Goal: Transaction & Acquisition: Purchase product/service

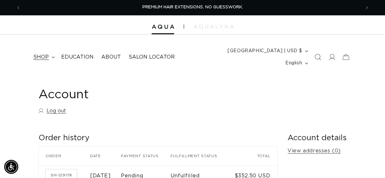
click at [49, 54] on summary "shop" at bounding box center [44, 57] width 28 height 14
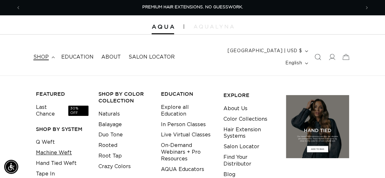
click at [51, 148] on link "Machine Weft" at bounding box center [54, 153] width 36 height 11
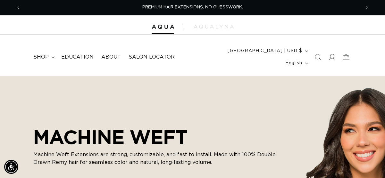
click at [19, 49] on header "FEATURED Last Chance SHOP BY SYSTEM Q Weft Hand Tied Weft Machine Weft Tape In …" at bounding box center [192, 55] width 385 height 41
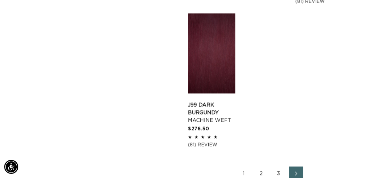
scroll to position [968, 0]
click at [263, 166] on link "2" at bounding box center [261, 173] width 14 height 14
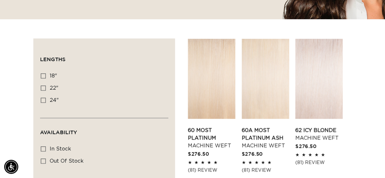
scroll to position [196, 0]
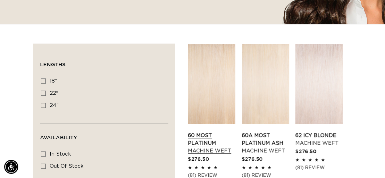
click at [207, 132] on link "60 Most Platinum Machine Weft" at bounding box center [211, 143] width 47 height 23
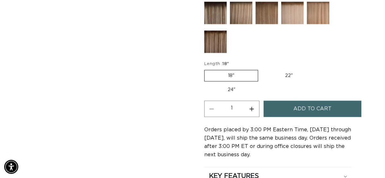
scroll to position [437, 0]
click at [291, 71] on label "22" Variant sold out or unavailable" at bounding box center [289, 76] width 55 height 11
click at [262, 69] on input "22" Variant sold out or unavailable" at bounding box center [261, 69] width 0 height 0
radio input "true"
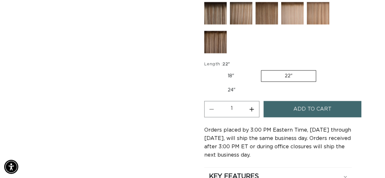
click at [309, 101] on span "Add to cart" at bounding box center [313, 109] width 38 height 16
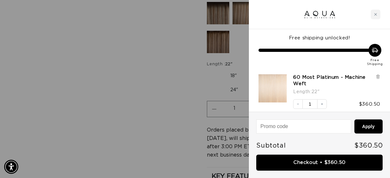
click at [98, 102] on div at bounding box center [195, 89] width 390 height 178
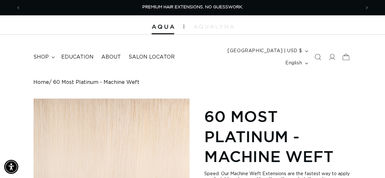
click at [346, 54] on icon at bounding box center [345, 57] width 15 height 15
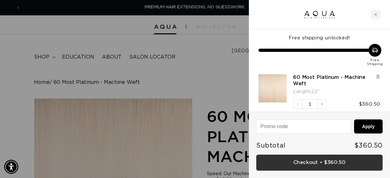
click at [314, 165] on link "Checkout • $360.50" at bounding box center [319, 163] width 126 height 16
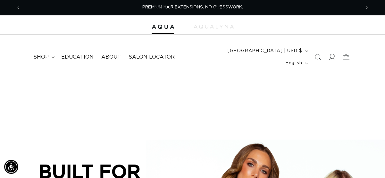
click at [335, 54] on icon at bounding box center [331, 57] width 7 height 7
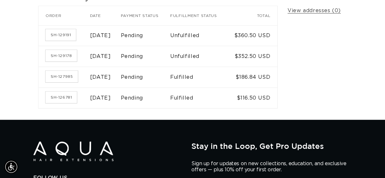
scroll to position [141, 0]
